Goal: Task Accomplishment & Management: Use online tool/utility

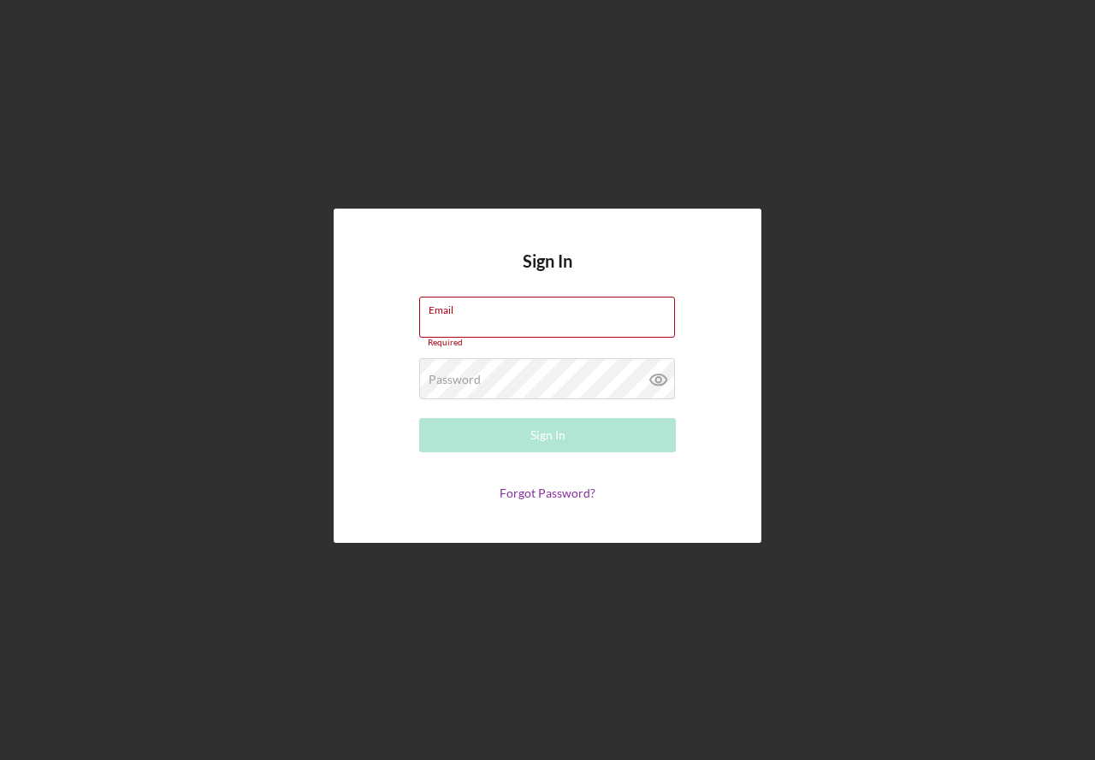
type input "[EMAIL_ADDRESS][DOMAIN_NAME]"
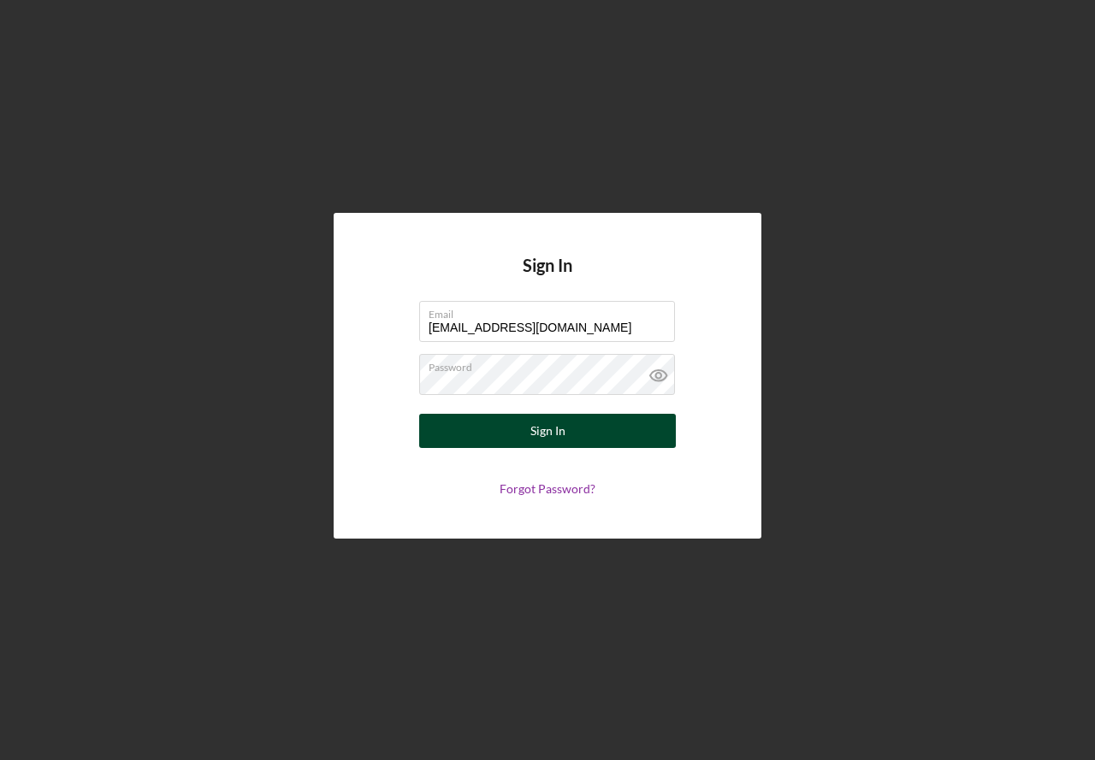
click at [614, 440] on button "Sign In" at bounding box center [547, 431] width 257 height 34
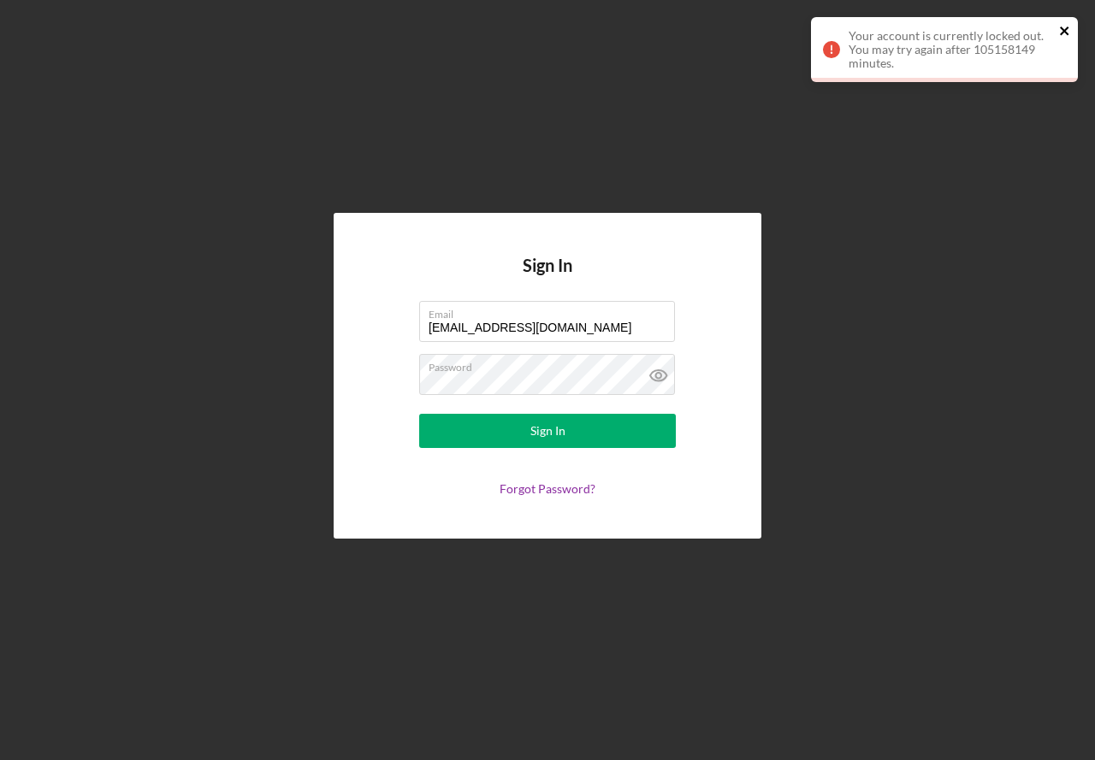
click at [1069, 27] on icon "close" at bounding box center [1065, 31] width 12 height 14
